Goal: Find specific page/section: Find specific page/section

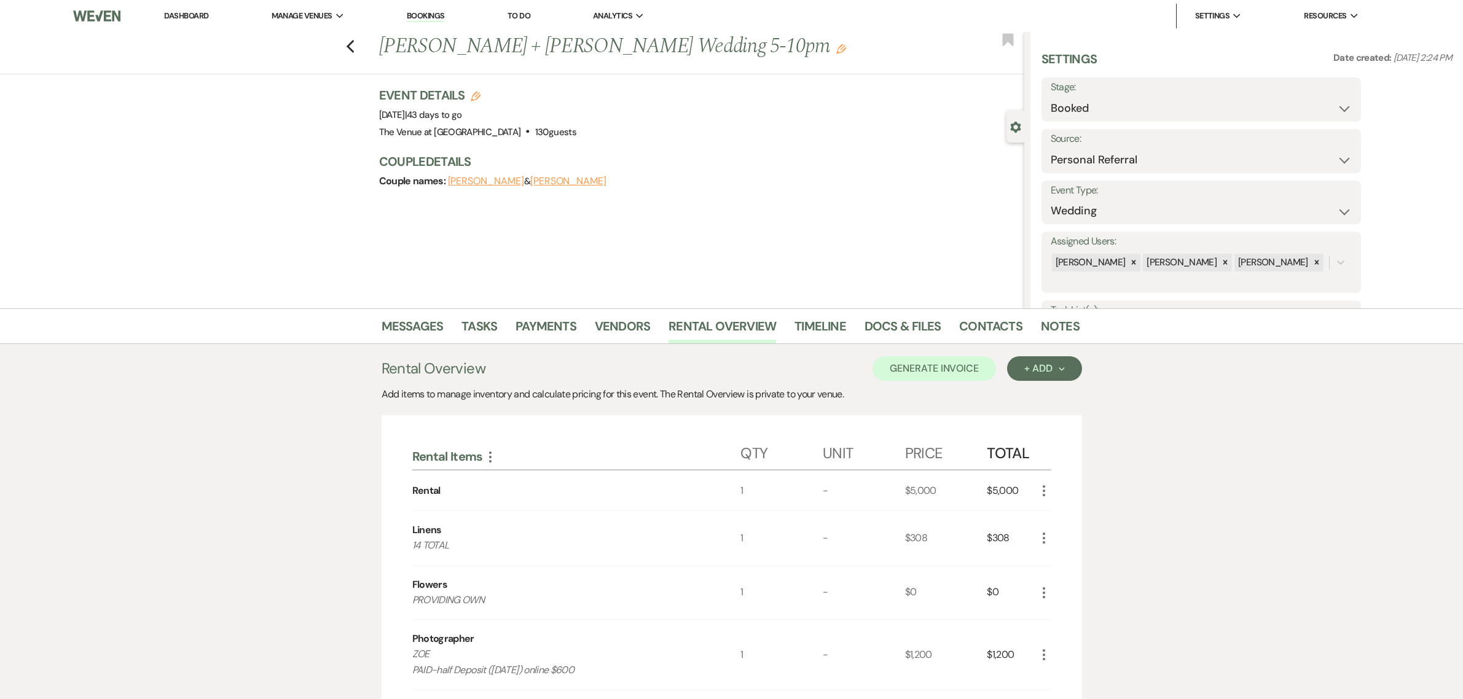
select select "12"
click at [182, 11] on link "Dashboard" at bounding box center [186, 15] width 44 height 10
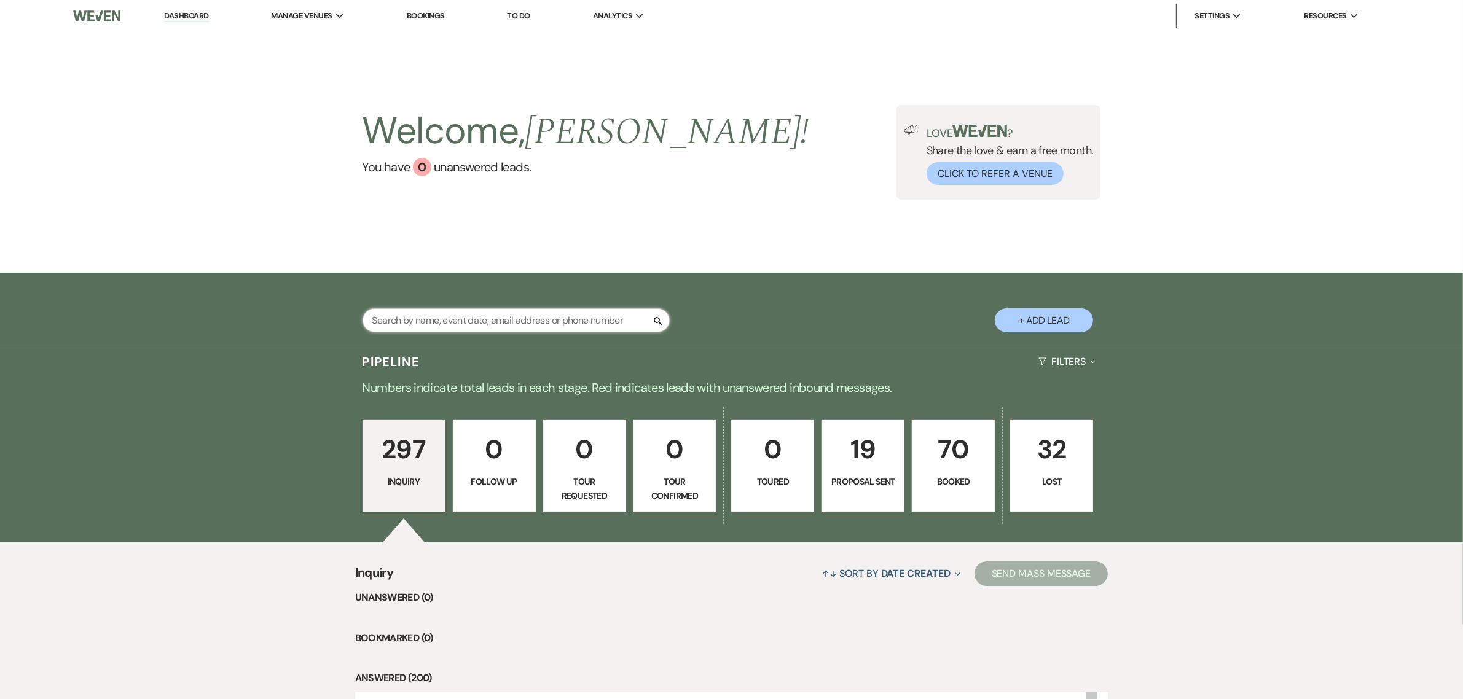
click at [456, 317] on input "text" at bounding box center [515, 320] width 307 height 24
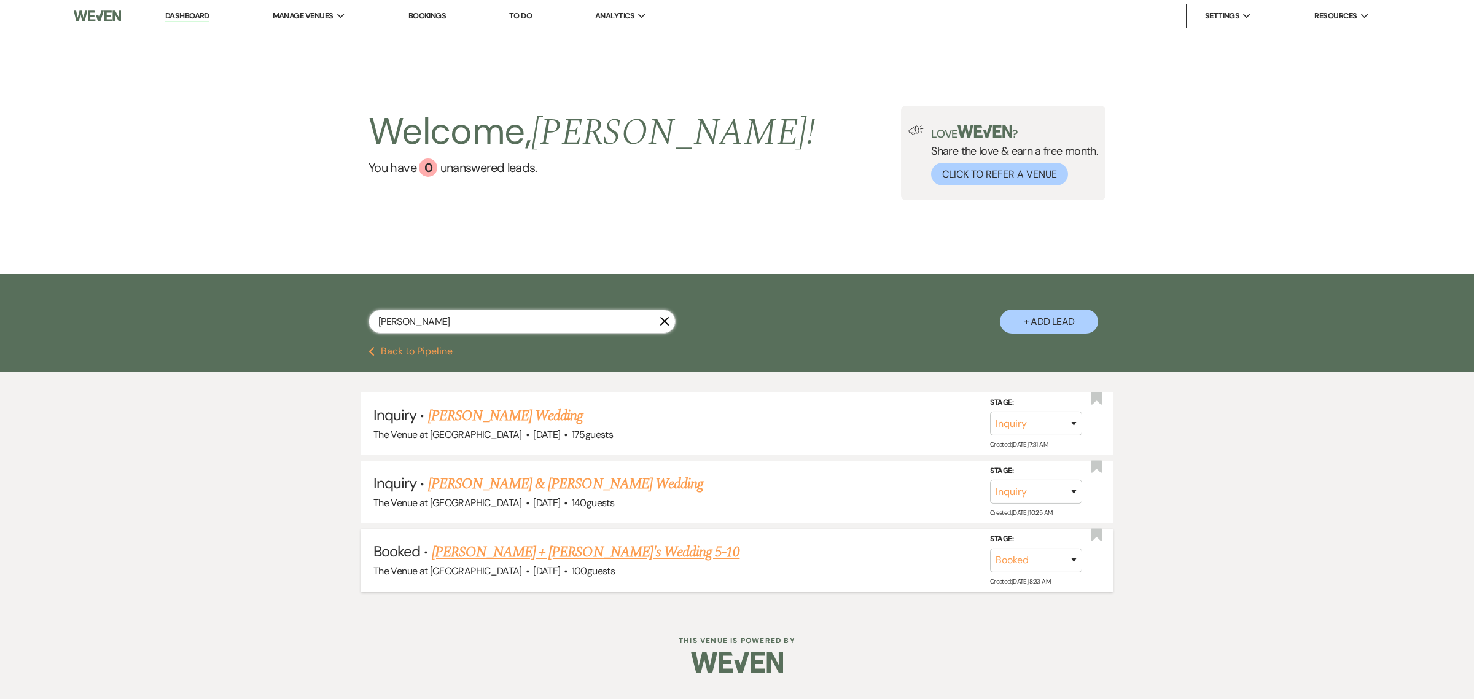
type input "[PERSON_NAME]"
click at [495, 547] on link "[PERSON_NAME] + [PERSON_NAME]'s Wedding 5-10" at bounding box center [586, 552] width 308 height 22
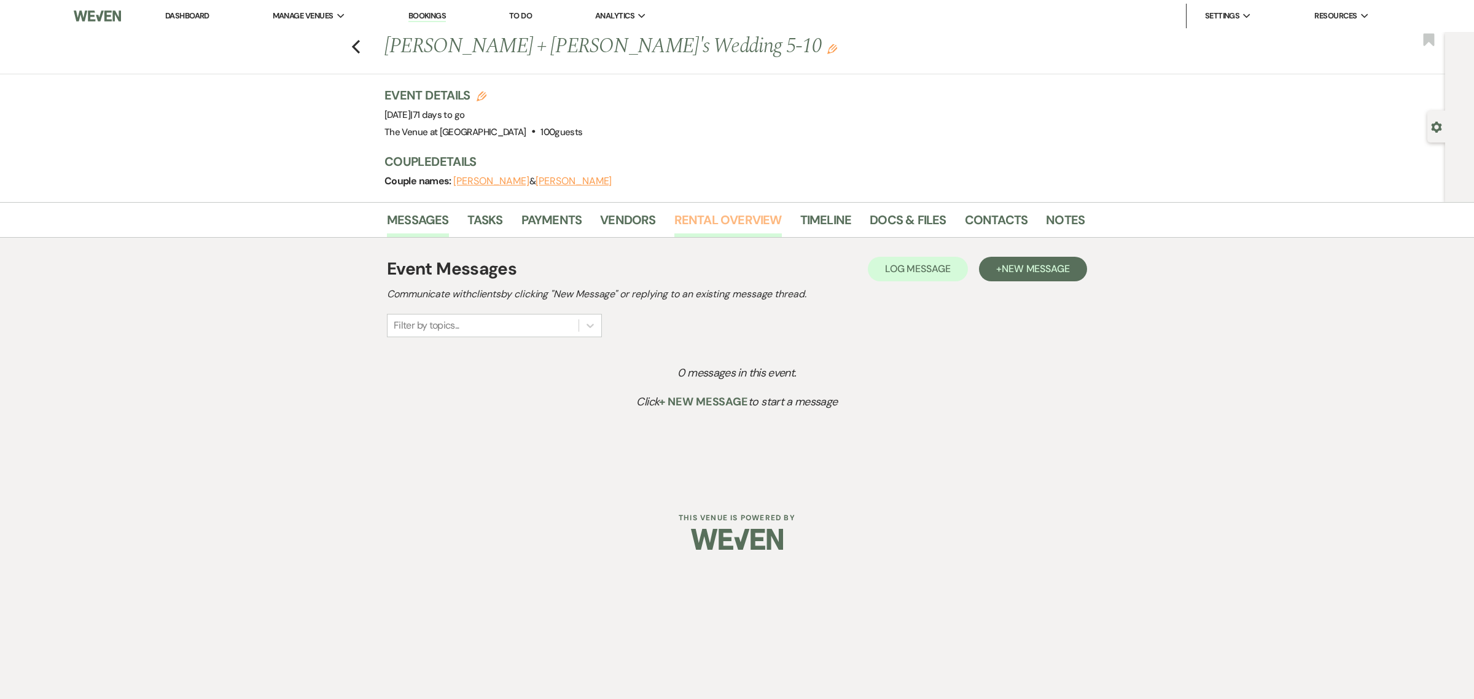
click at [753, 220] on link "Rental Overview" at bounding box center [728, 223] width 108 height 27
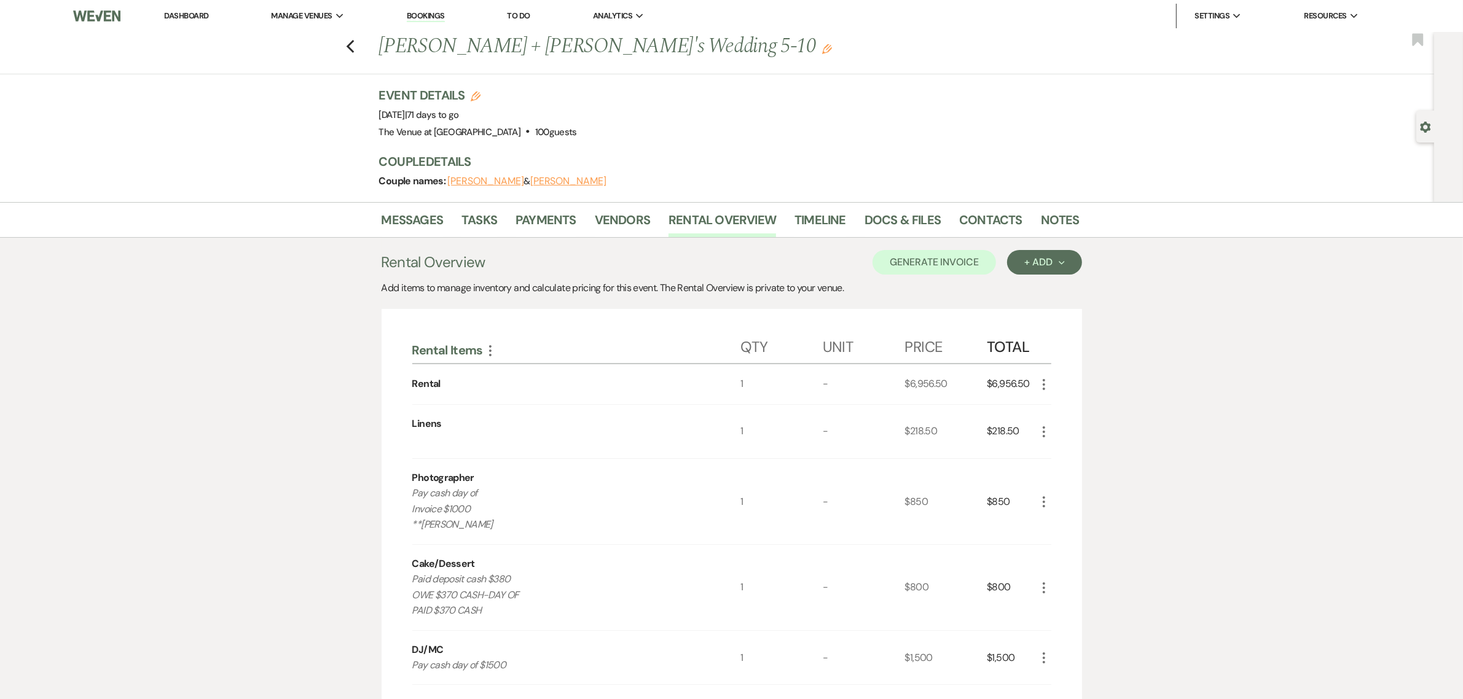
click at [1183, 424] on div "Messages Tasks Payments Vendors Rental Overview Timeline Docs & Files Contacts …" at bounding box center [731, 712] width 1463 height 1020
click at [1267, 389] on div "Messages Tasks Payments Vendors Rental Overview Timeline Docs & Files Contacts …" at bounding box center [731, 712] width 1463 height 1020
click at [1235, 405] on div "Messages Tasks Payments Vendors Rental Overview Timeline Docs & Files Contacts …" at bounding box center [731, 712] width 1463 height 1020
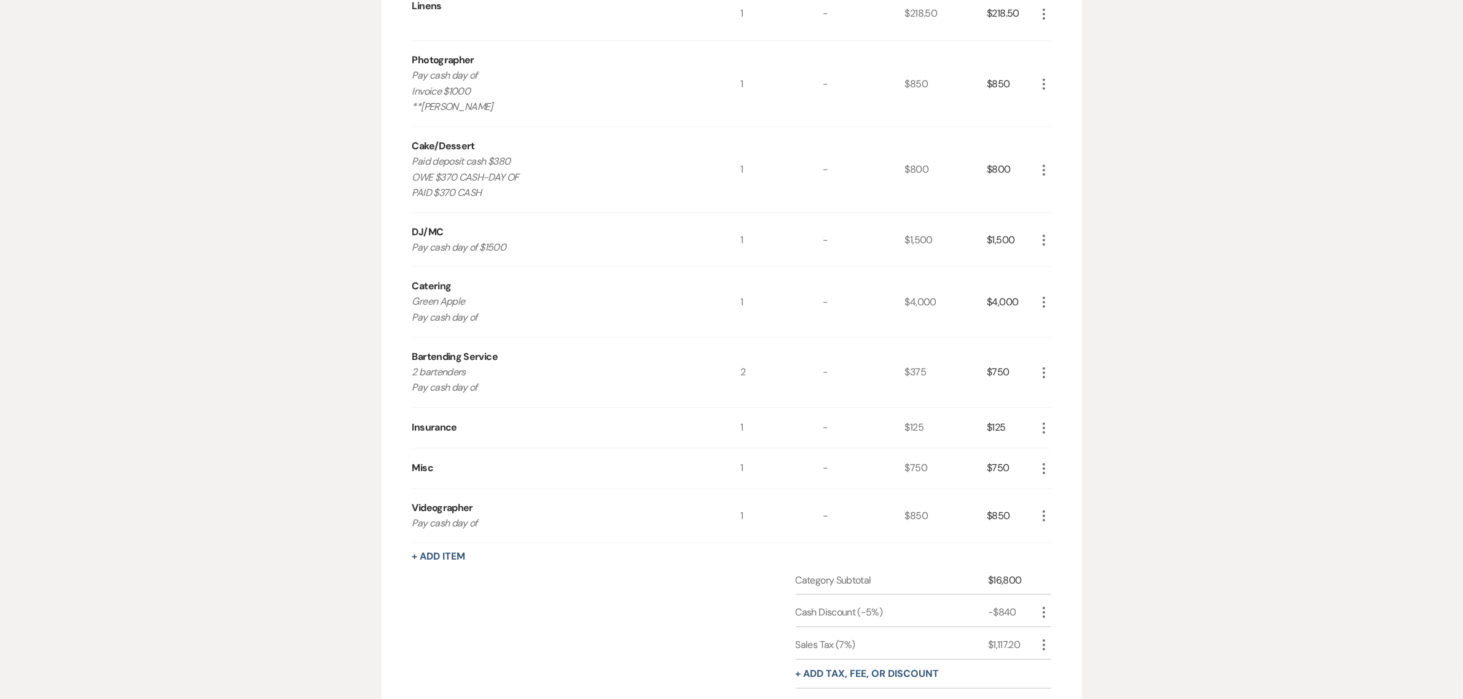
scroll to position [435, 0]
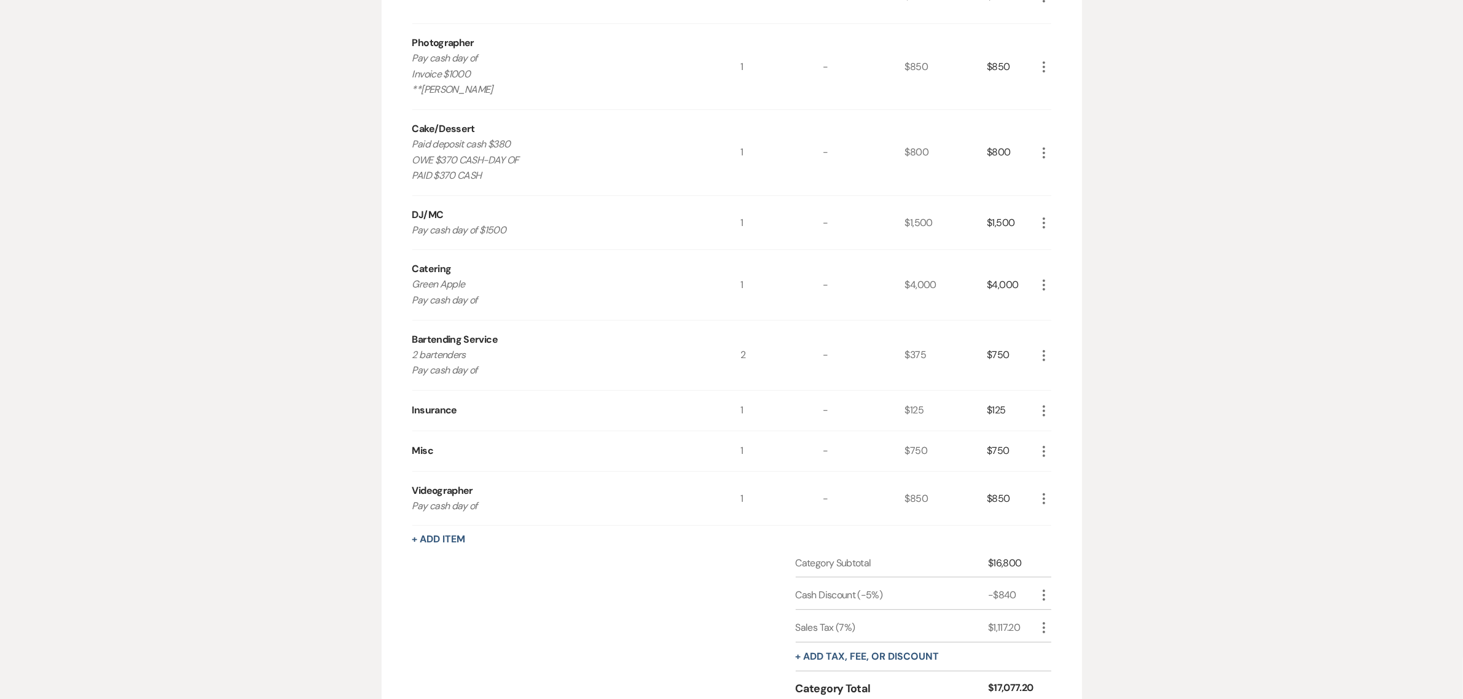
click at [1192, 318] on div "Messages Tasks Payments Vendors Rental Overview Timeline Docs & Files Contacts …" at bounding box center [731, 277] width 1463 height 1020
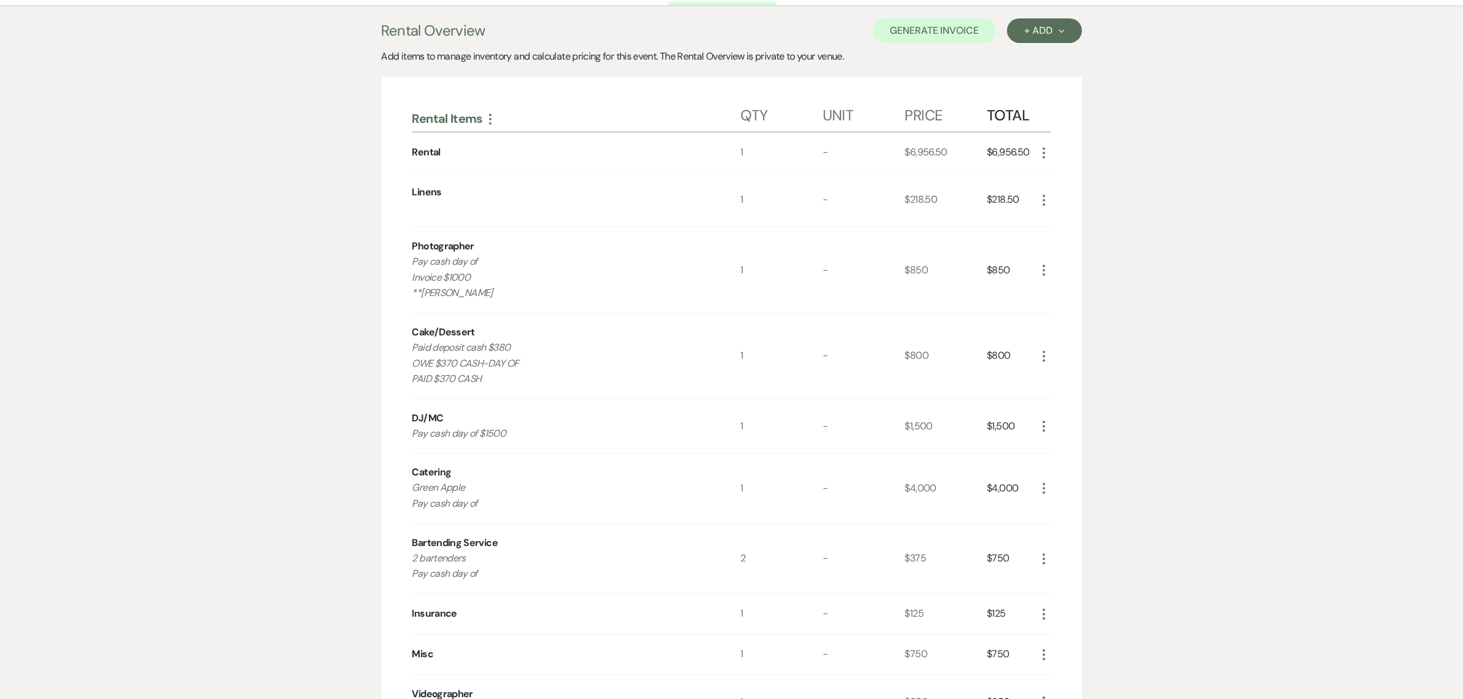
scroll to position [230, 0]
drag, startPoint x: 1224, startPoint y: 264, endPoint x: 369, endPoint y: 60, distance: 879.2
click at [1218, 262] on div "Messages Tasks Payments Vendors Rental Overview Timeline Docs & Files Contacts …" at bounding box center [731, 482] width 1463 height 1020
